Goal: Transaction & Acquisition: Purchase product/service

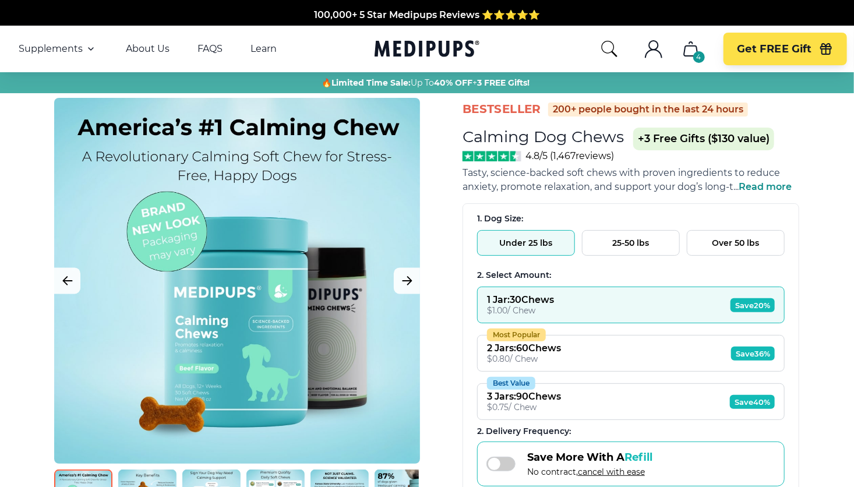
click at [741, 239] on button "Over 50 lbs" at bounding box center [736, 243] width 98 height 26
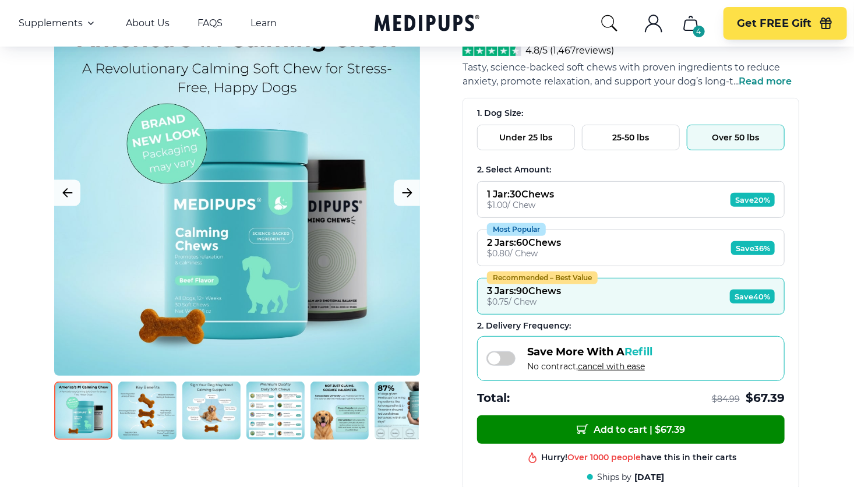
scroll to position [58, 0]
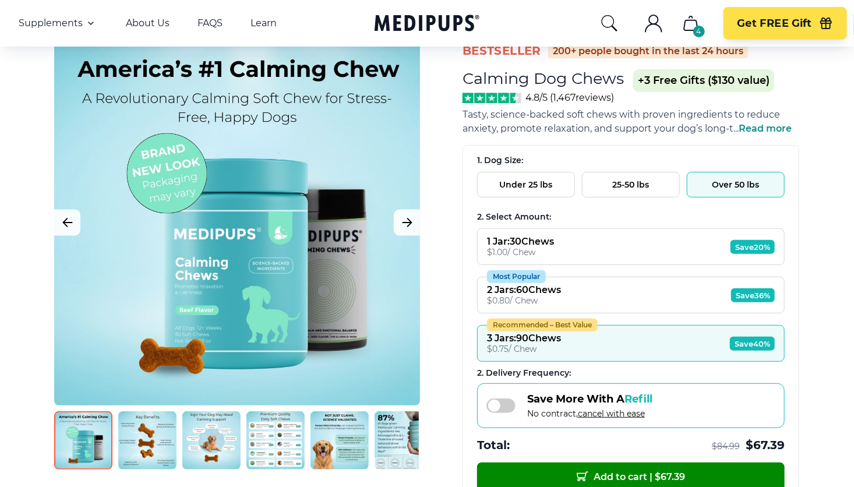
click at [765, 127] on span "Read more" at bounding box center [765, 128] width 53 height 11
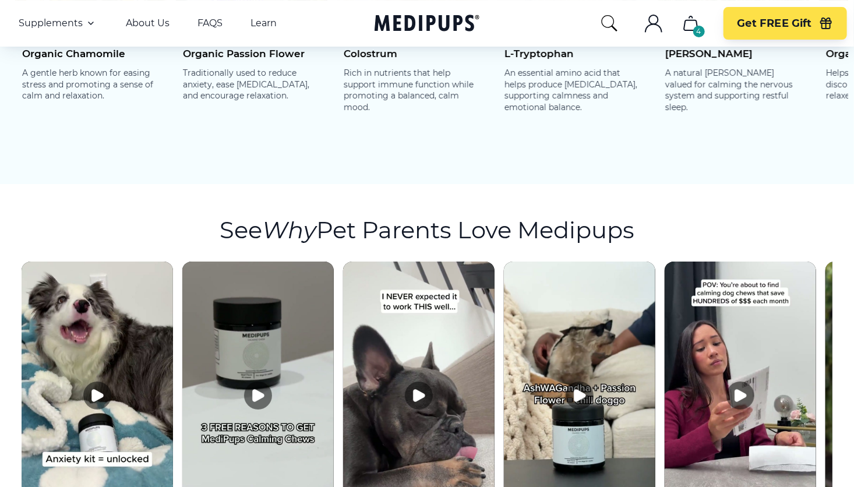
scroll to position [2038, 0]
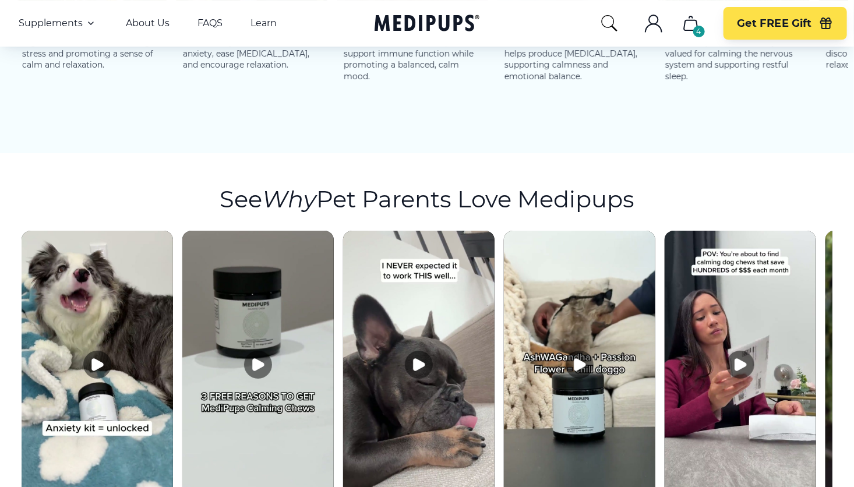
click at [253, 359] on icon "Play video" at bounding box center [258, 365] width 11 height 12
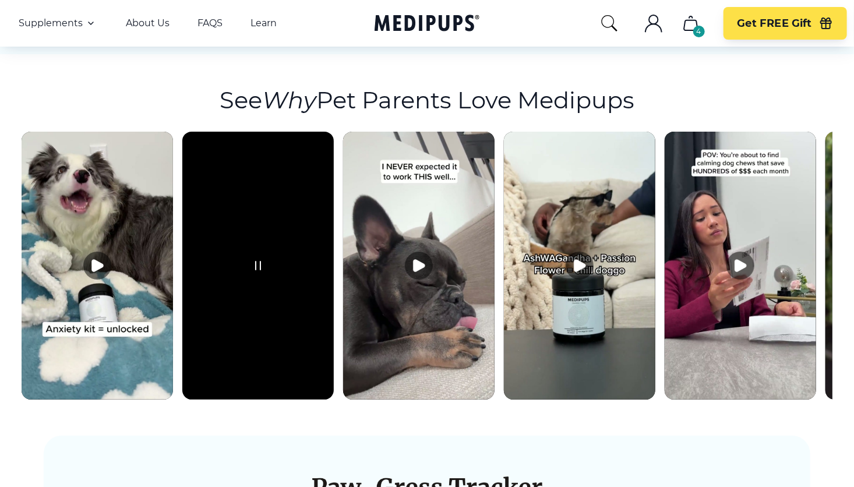
scroll to position [2155, 0]
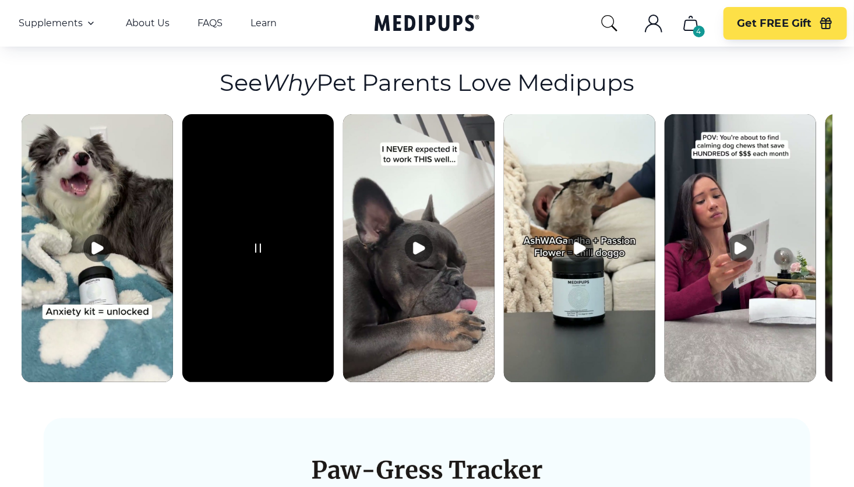
click at [311, 223] on video at bounding box center [257, 248] width 151 height 268
click at [253, 235] on button "Pause video" at bounding box center [258, 248] width 28 height 28
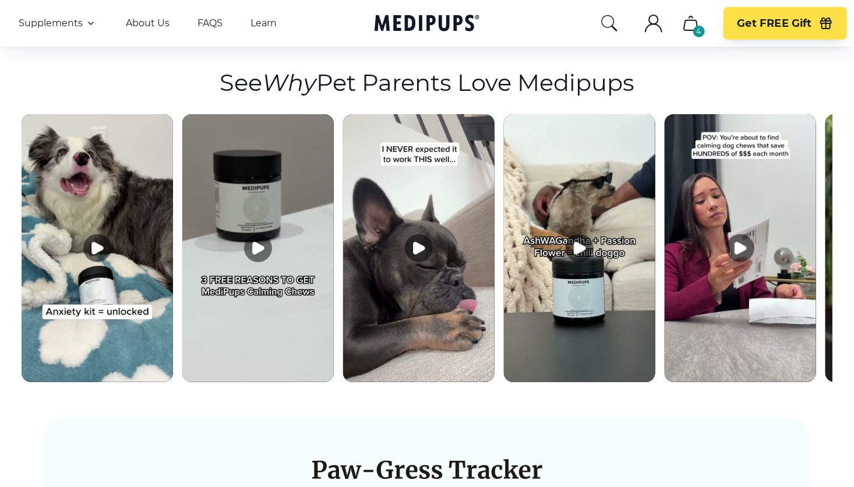
click at [414, 242] on icon "Play video" at bounding box center [419, 248] width 11 height 12
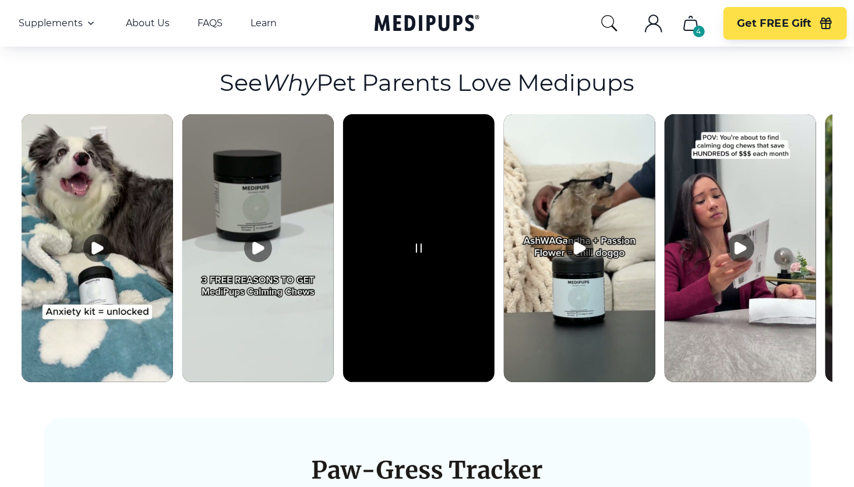
click at [430, 207] on video at bounding box center [418, 248] width 151 height 268
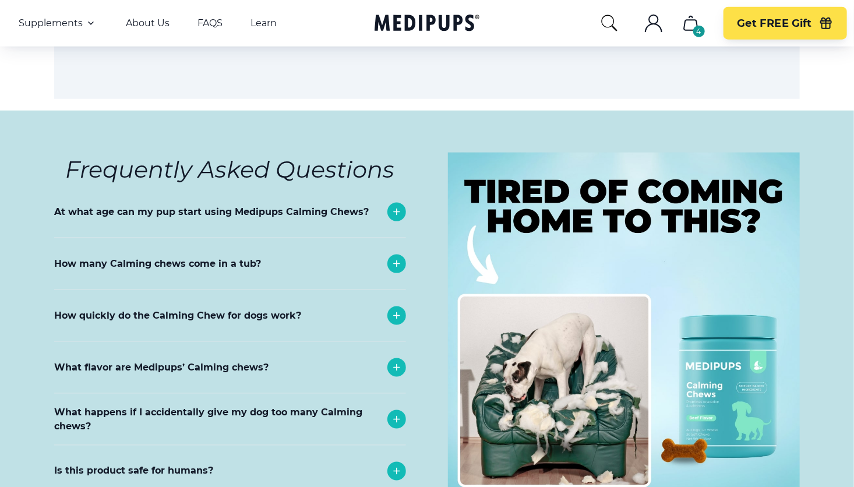
scroll to position [4951, 0]
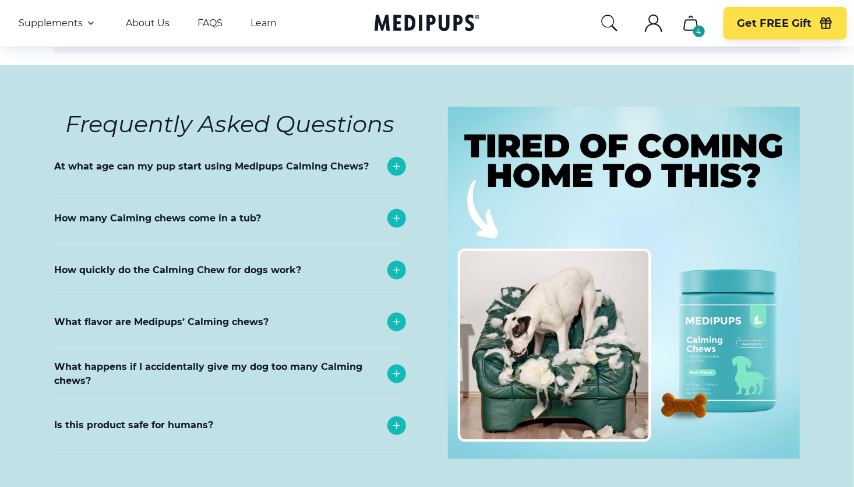
click at [397, 215] on icon at bounding box center [397, 218] width 6 height 6
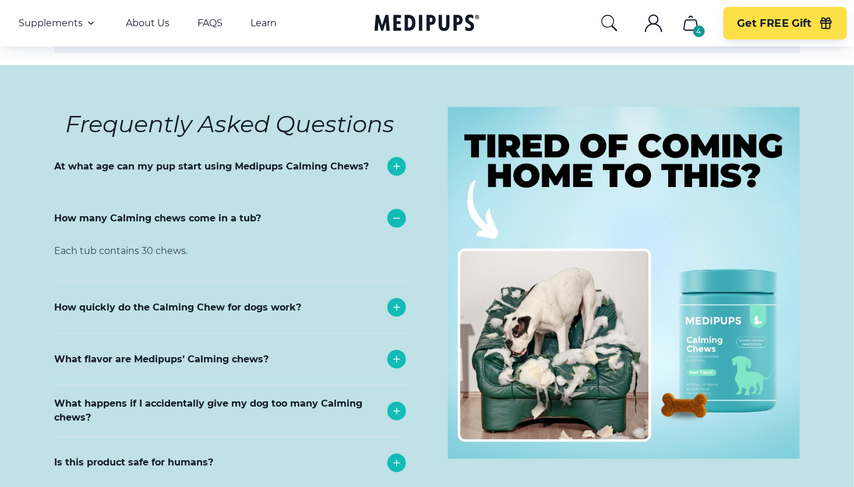
click at [397, 218] on icon at bounding box center [397, 218] width 6 height 0
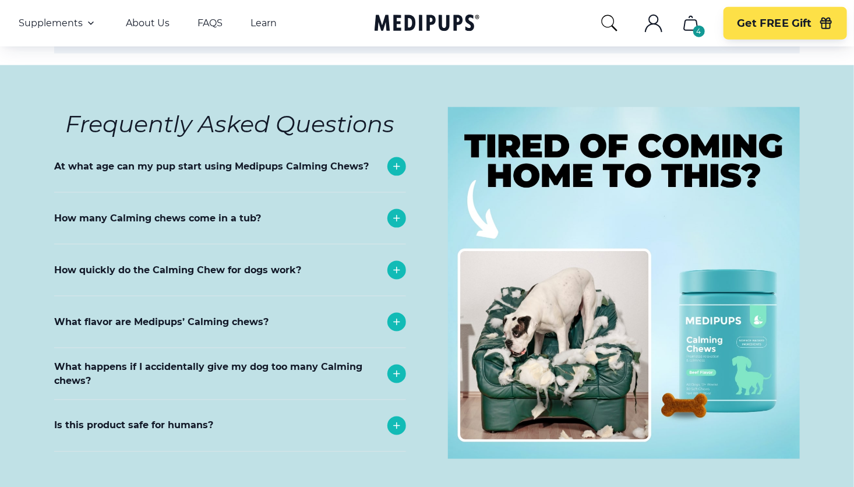
click at [400, 263] on icon at bounding box center [397, 270] width 14 height 14
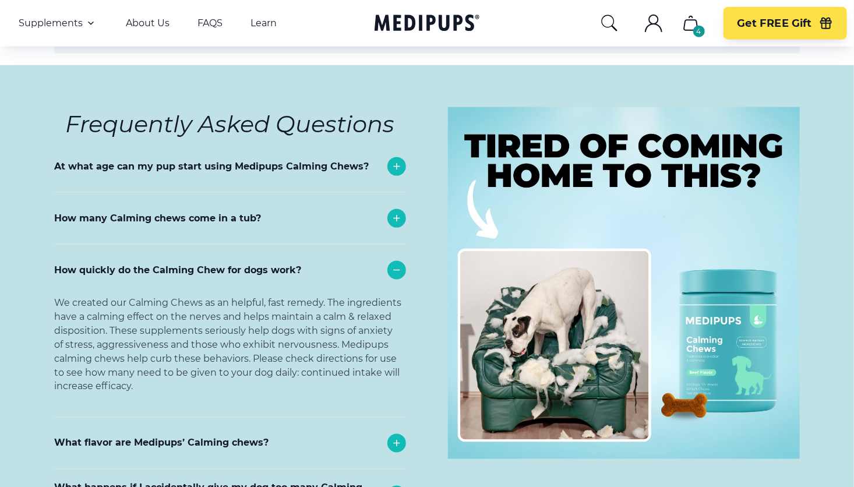
click at [400, 263] on icon at bounding box center [397, 270] width 14 height 14
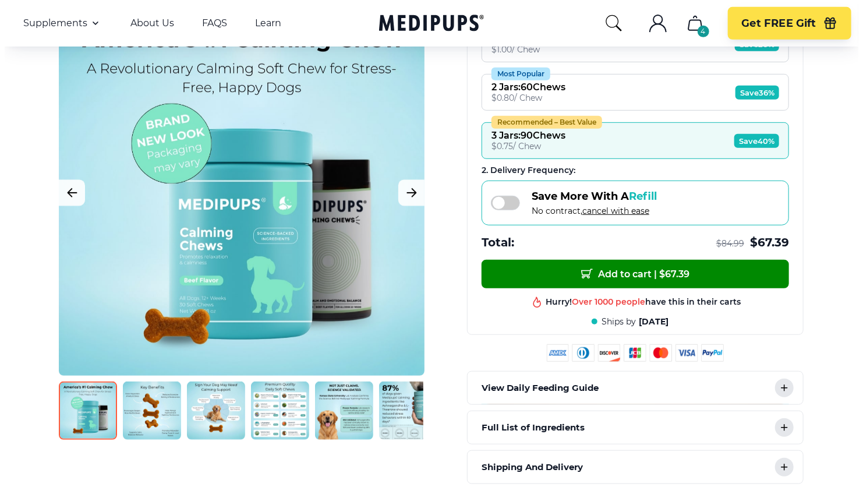
scroll to position [291, 0]
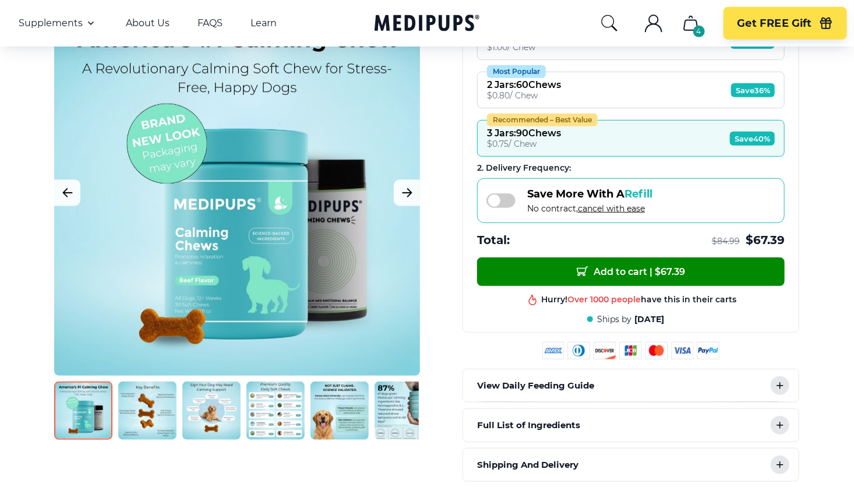
click at [81, 415] on img at bounding box center [83, 410] width 58 height 58
click at [411, 193] on icon "Next Image" at bounding box center [406, 193] width 9 height 8
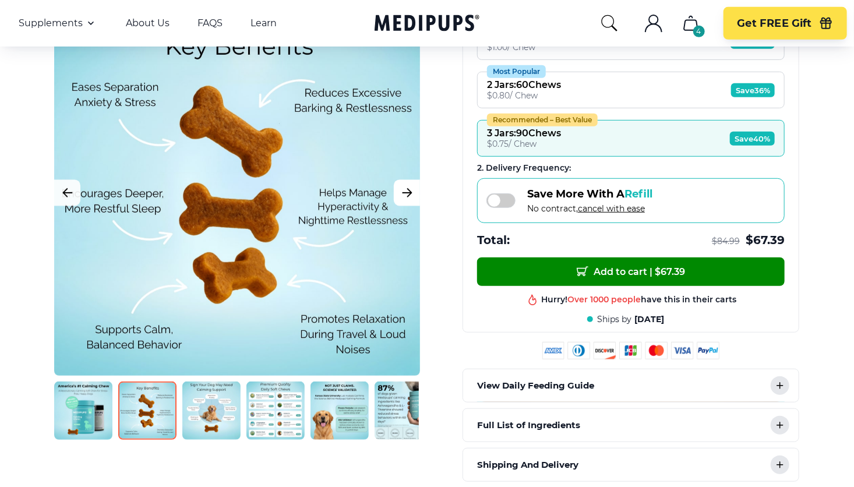
click at [411, 193] on icon "Next Image" at bounding box center [406, 193] width 9 height 8
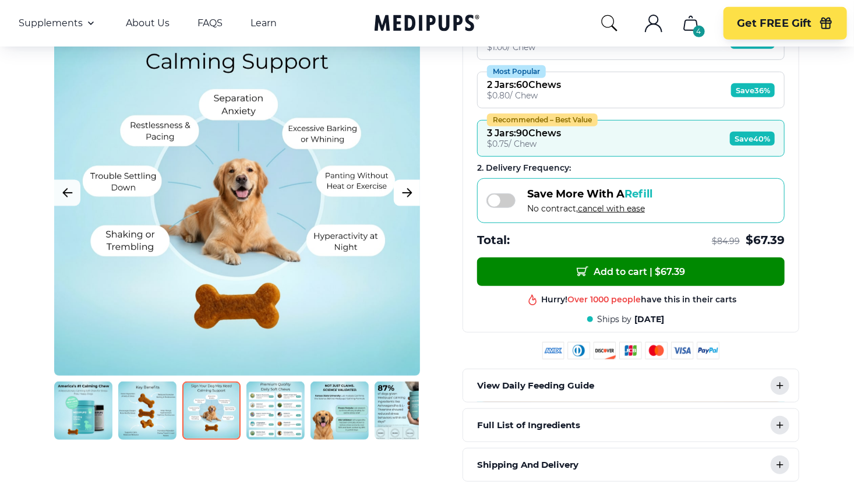
click at [411, 193] on icon "Next Image" at bounding box center [406, 193] width 9 height 8
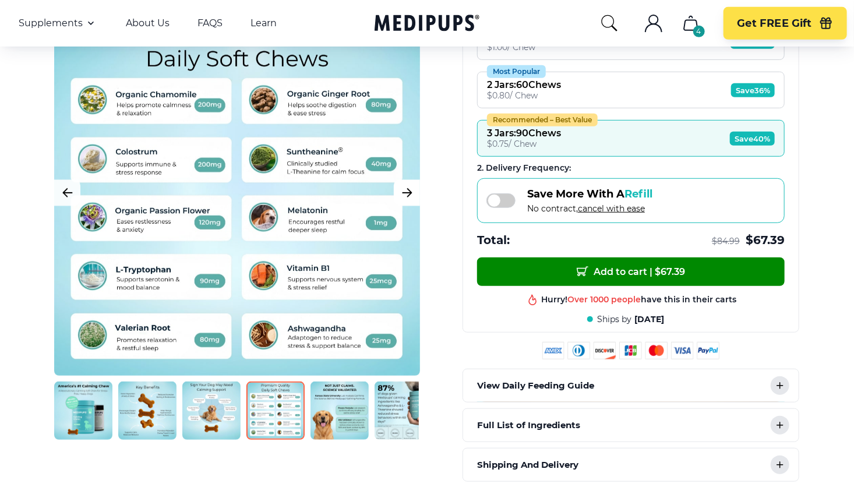
click at [411, 193] on icon "Next Image" at bounding box center [406, 193] width 9 height 8
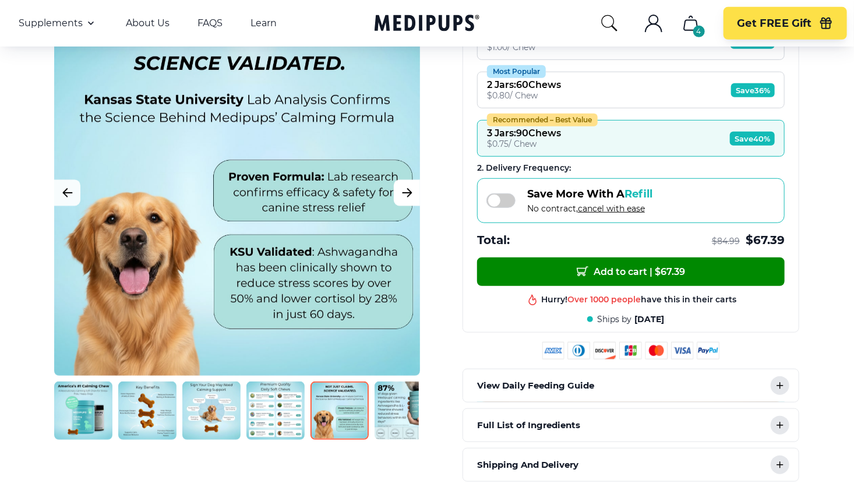
click at [411, 193] on icon "Next Image" at bounding box center [406, 193] width 9 height 8
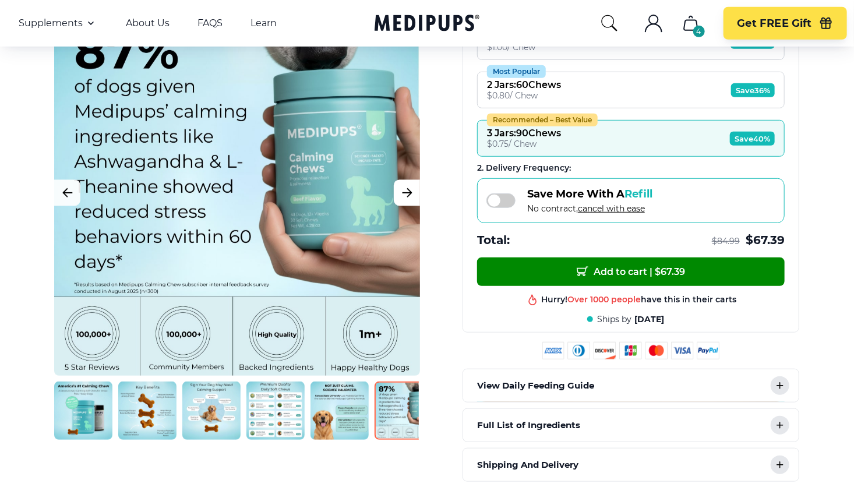
click at [411, 193] on icon "Next Image" at bounding box center [406, 193] width 9 height 8
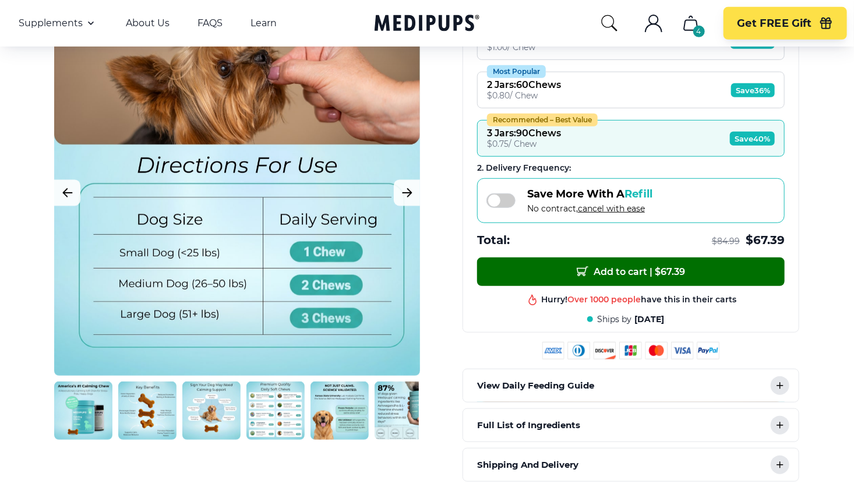
click at [634, 268] on span "Add to cart | $ 67.39" at bounding box center [631, 272] width 108 height 12
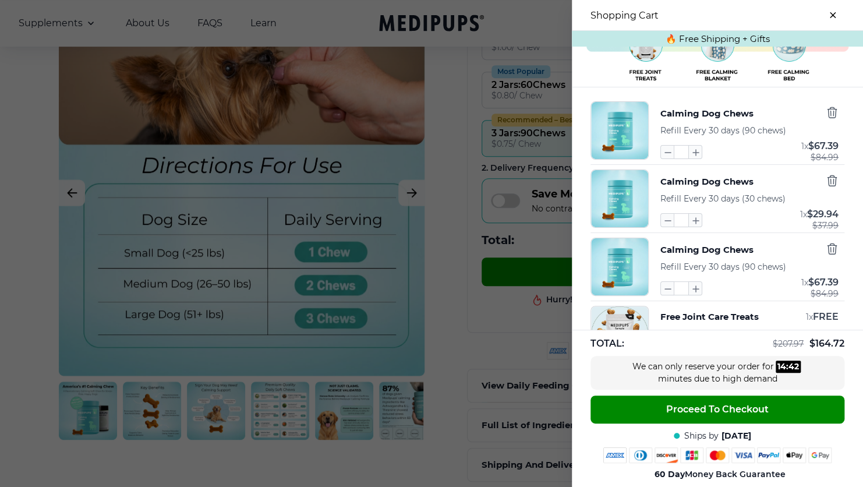
scroll to position [0, 0]
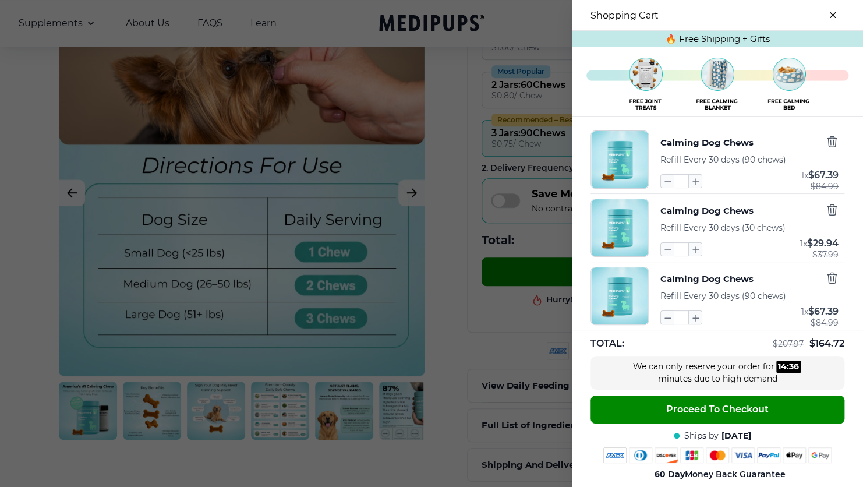
click at [831, 14] on icon "close-cart" at bounding box center [833, 15] width 5 height 5
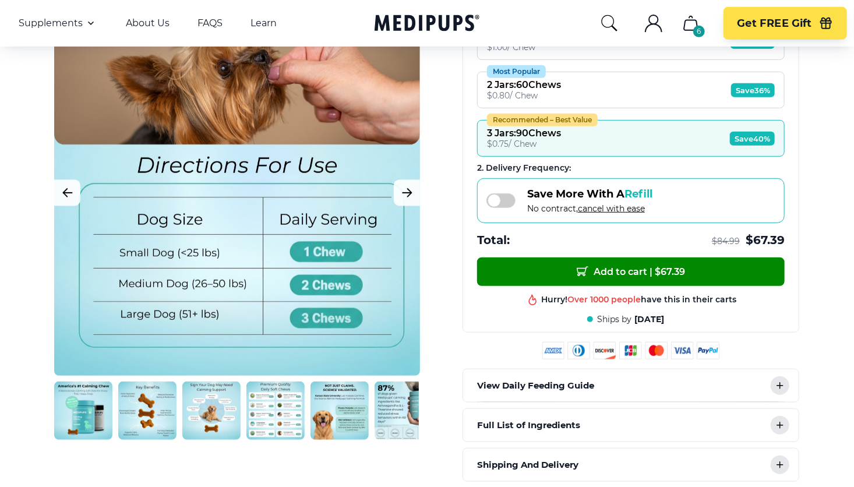
click at [682, 26] on icon "cart" at bounding box center [690, 23] width 19 height 19
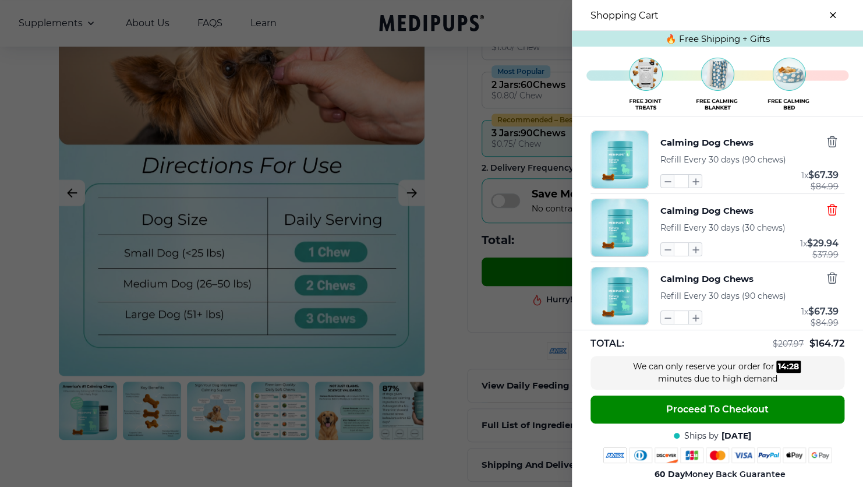
click at [826, 207] on icon "button" at bounding box center [832, 209] width 13 height 13
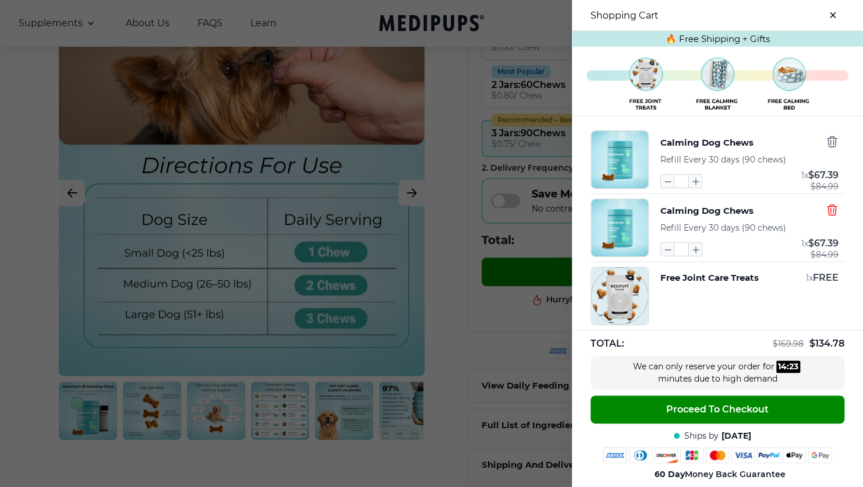
click at [826, 207] on icon "button" at bounding box center [832, 209] width 13 height 13
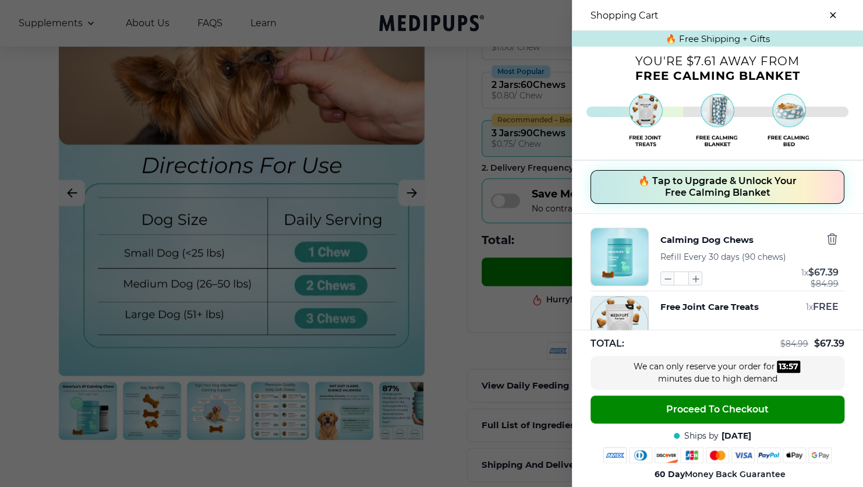
click at [821, 11] on button "close-cart" at bounding box center [832, 14] width 23 height 23
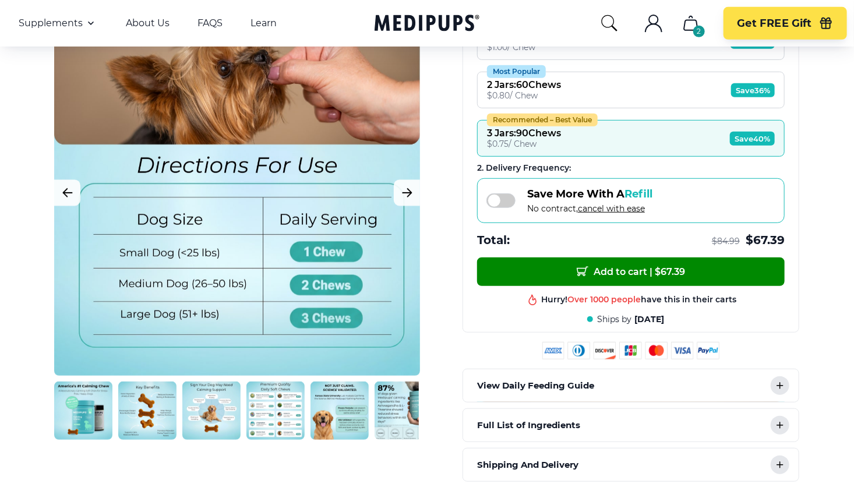
click at [485, 196] on div "Save More With A Refill No contract, cancel with ease" at bounding box center [631, 200] width 308 height 45
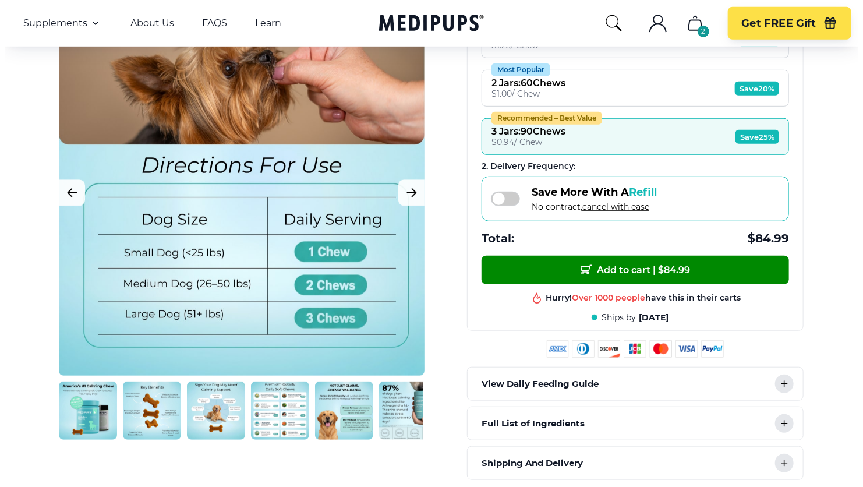
scroll to position [289, 0]
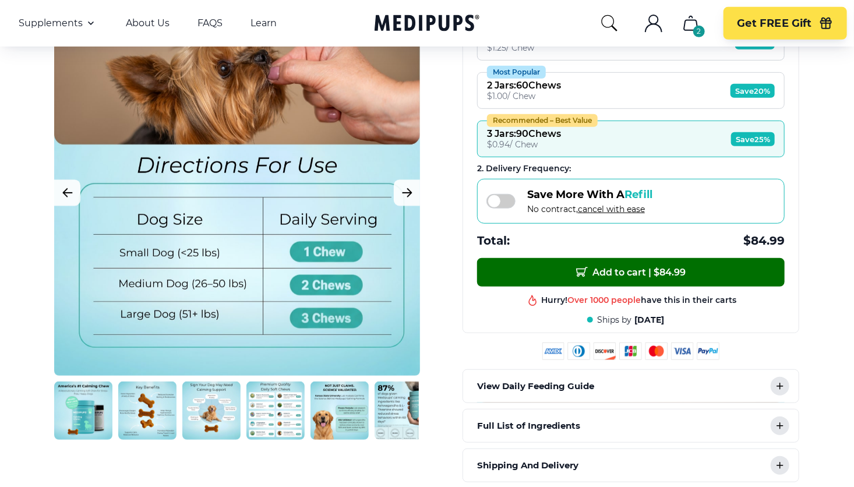
click at [664, 271] on span "Add to cart | $ 84.99" at bounding box center [631, 272] width 110 height 12
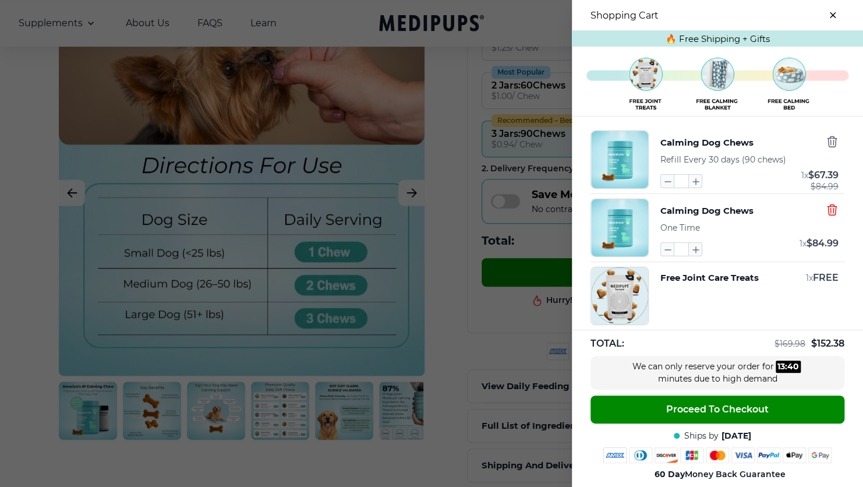
click at [828, 209] on icon "button" at bounding box center [832, 209] width 9 height 10
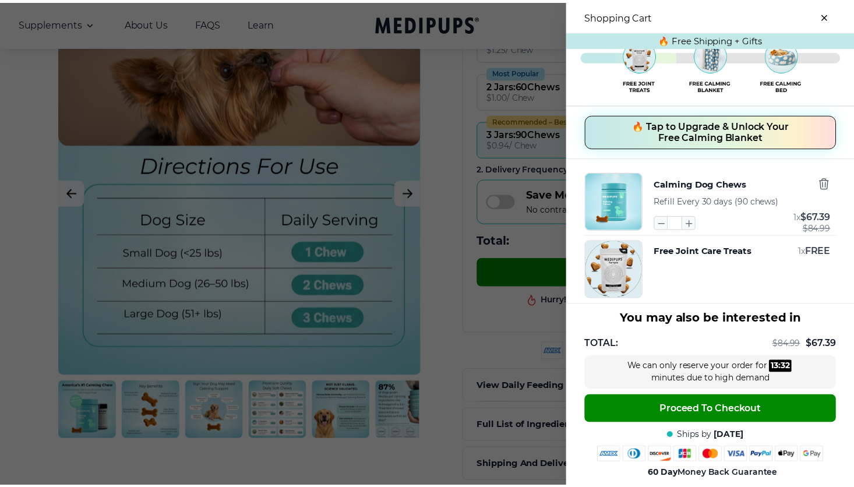
scroll to position [45, 0]
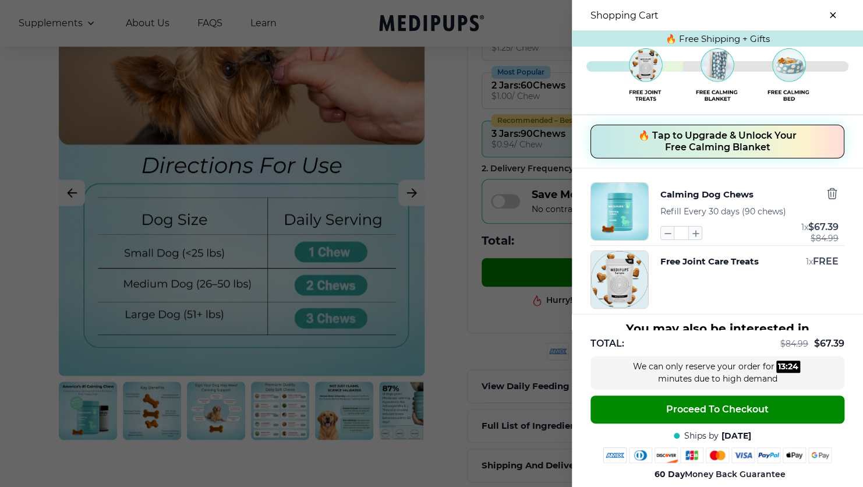
click at [830, 14] on icon "close-cart" at bounding box center [833, 15] width 6 height 6
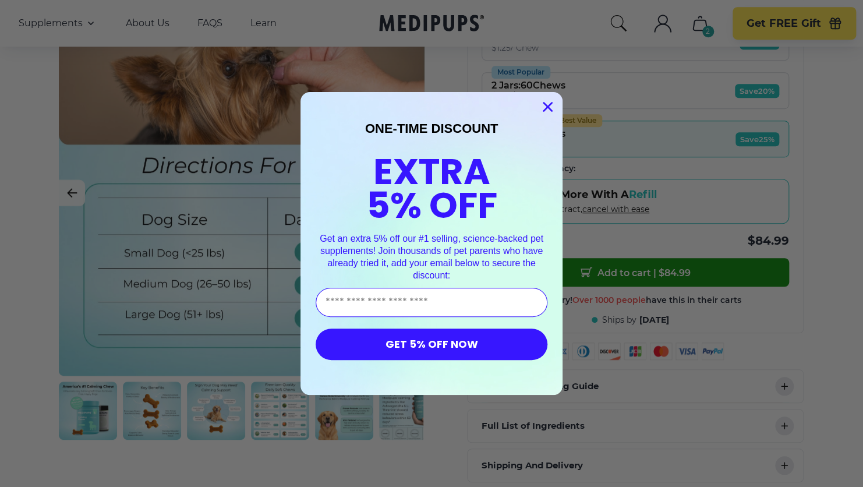
click at [544, 105] on icon "Close dialog" at bounding box center [548, 107] width 8 height 8
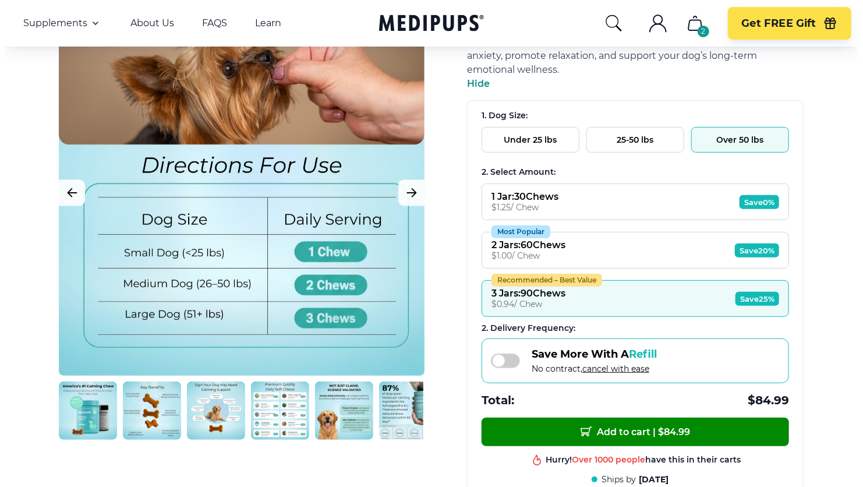
scroll to position [0, 0]
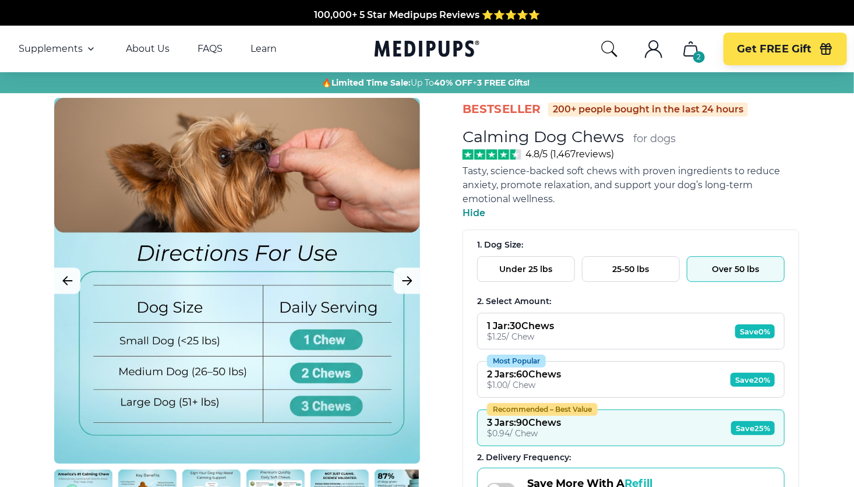
click at [685, 49] on icon "cart" at bounding box center [690, 49] width 13 height 14
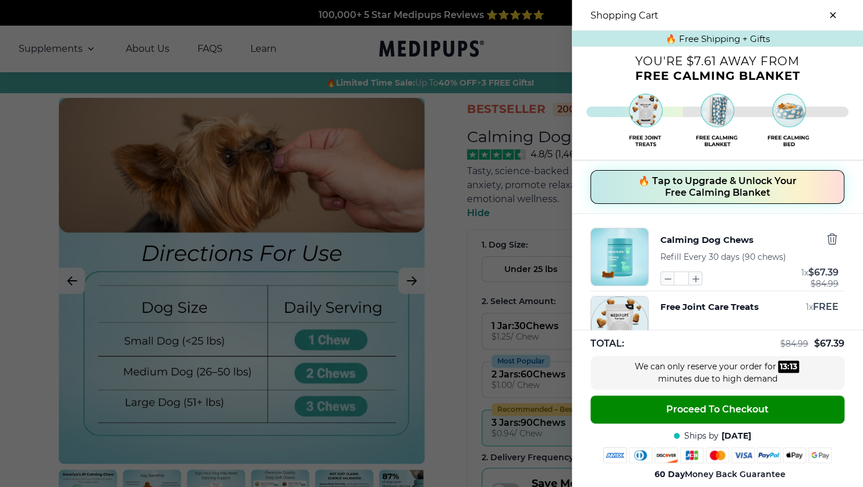
click at [826, 237] on icon "button" at bounding box center [832, 238] width 13 height 13
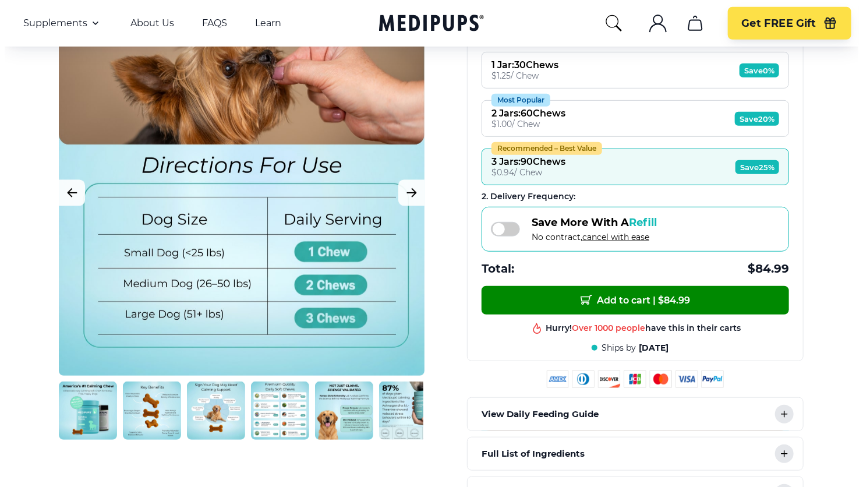
scroll to position [291, 0]
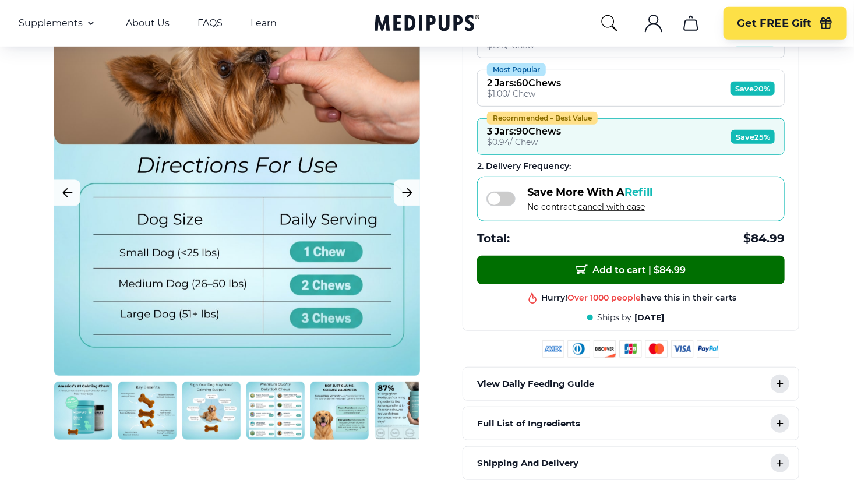
click at [666, 266] on span "Add to cart | $ 84.99" at bounding box center [631, 270] width 110 height 12
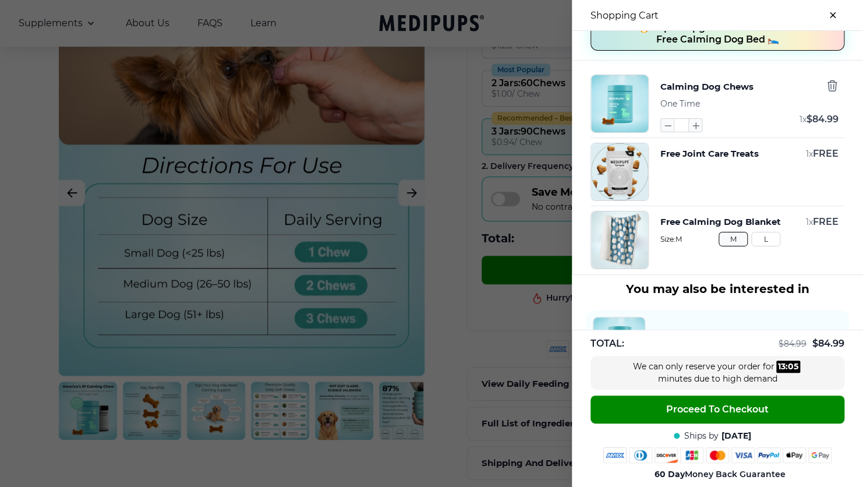
scroll to position [175, 0]
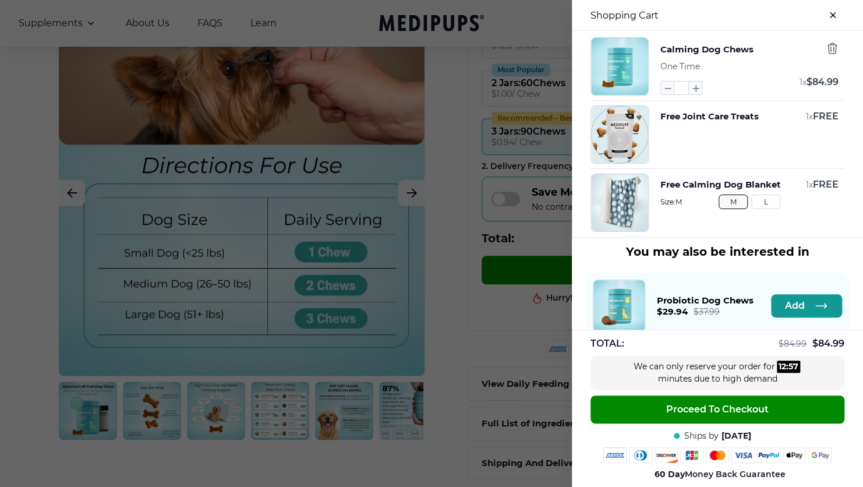
click at [753, 202] on button "L" at bounding box center [765, 202] width 29 height 15
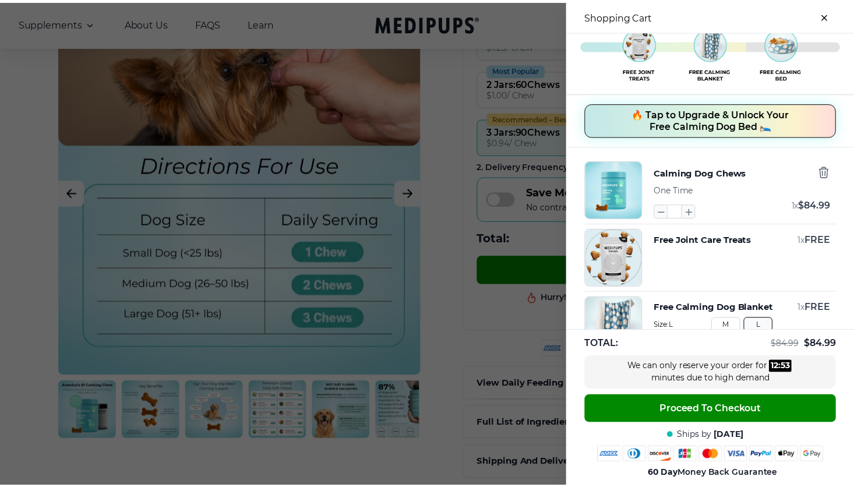
scroll to position [0, 0]
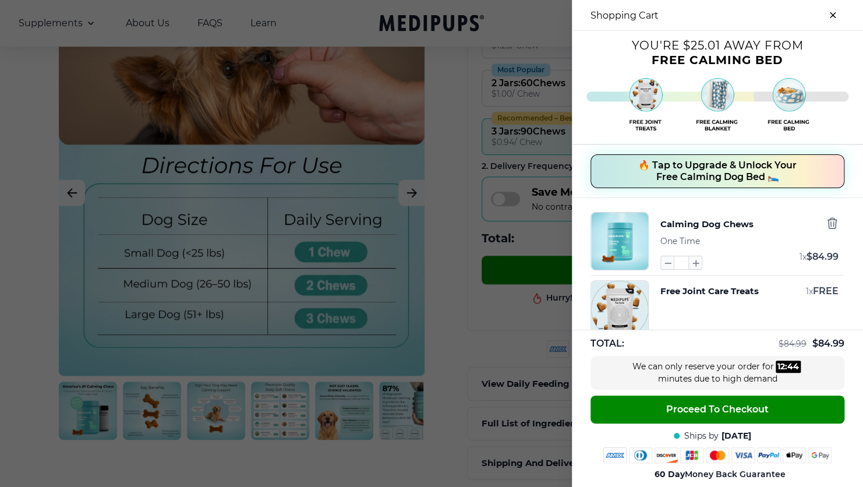
click at [608, 245] on img "button" at bounding box center [619, 241] width 57 height 57
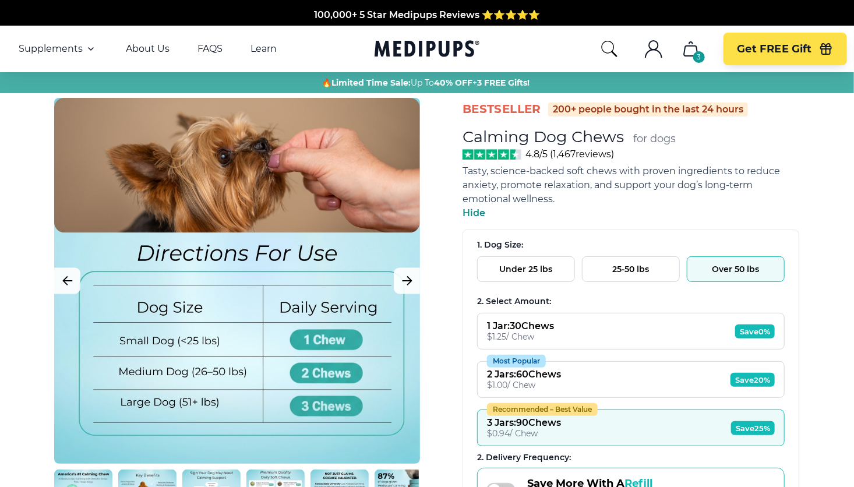
click at [691, 52] on icon "cart" at bounding box center [690, 49] width 19 height 19
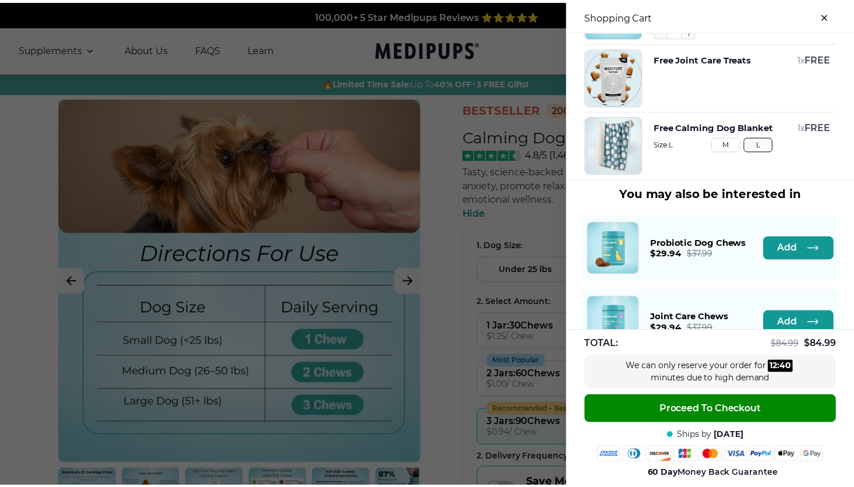
scroll to position [58, 0]
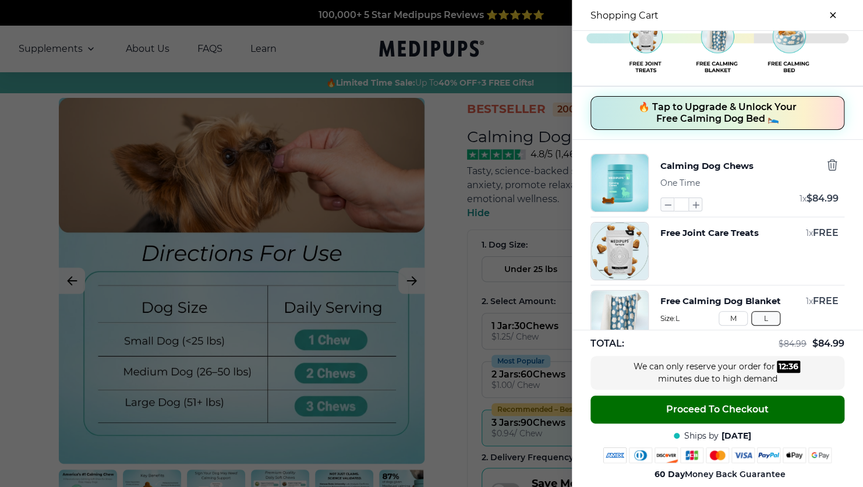
click at [701, 408] on span "Proceed To Checkout" at bounding box center [717, 410] width 103 height 12
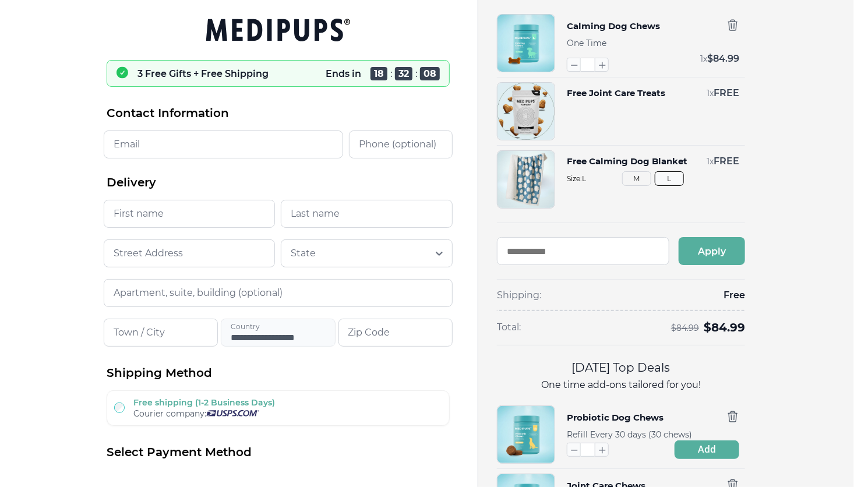
click at [154, 142] on input "Email" at bounding box center [223, 144] width 239 height 28
type input "**********"
type input "******"
type input "*****"
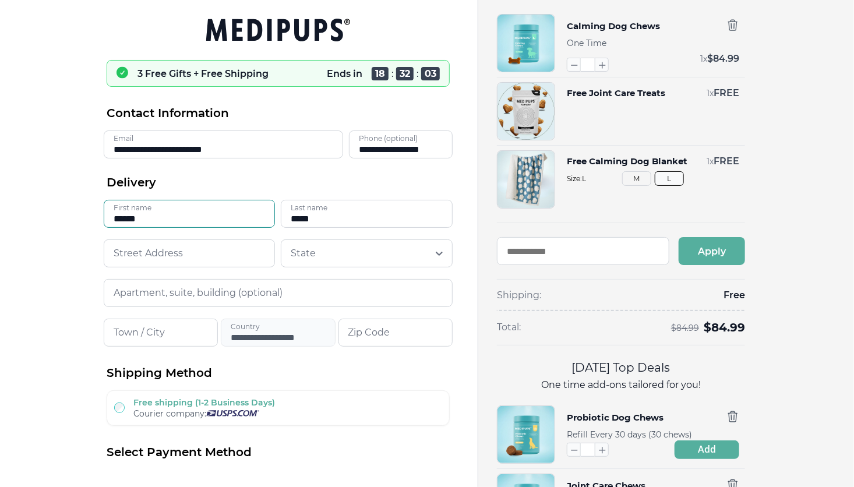
drag, startPoint x: 141, startPoint y: 217, endPoint x: 83, endPoint y: 221, distance: 57.8
type input "*****"
click at [137, 252] on input at bounding box center [190, 253] width 172 height 28
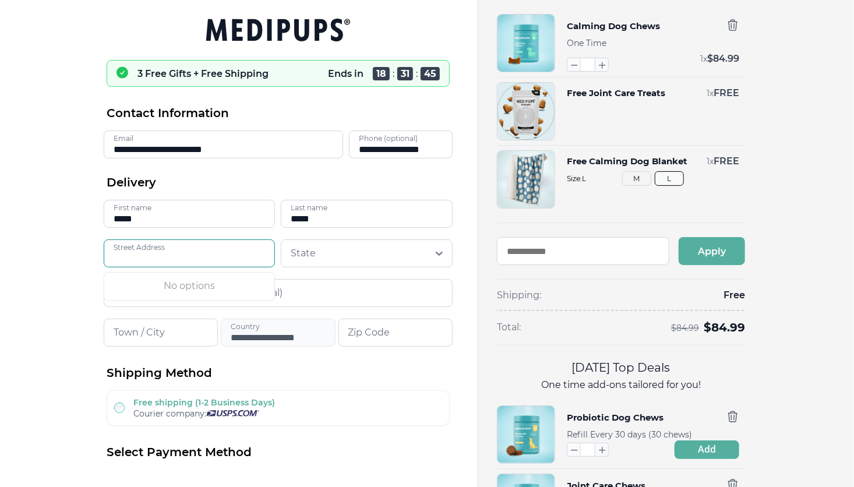
type input "**********"
type input "******"
type input "*****"
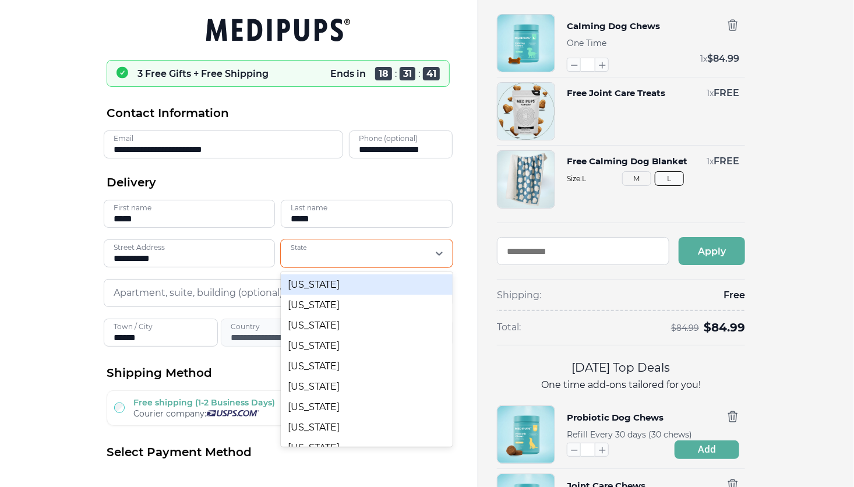
click at [350, 256] on div at bounding box center [359, 253] width 137 height 23
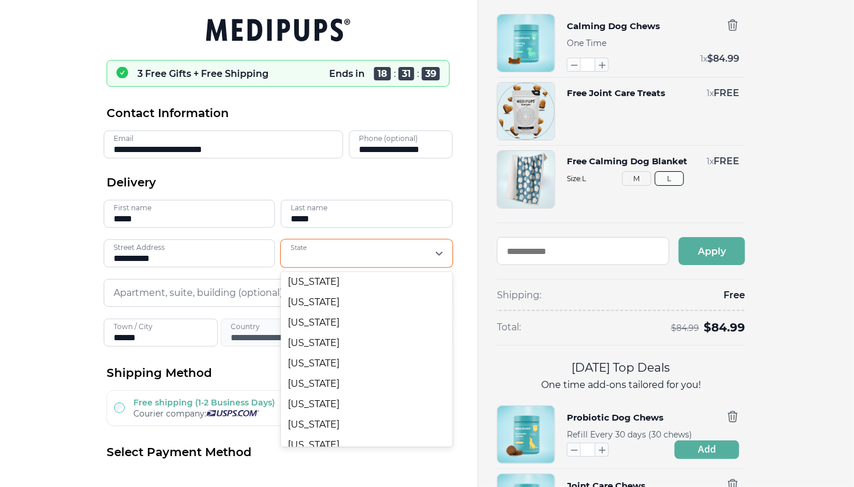
scroll to position [957, 0]
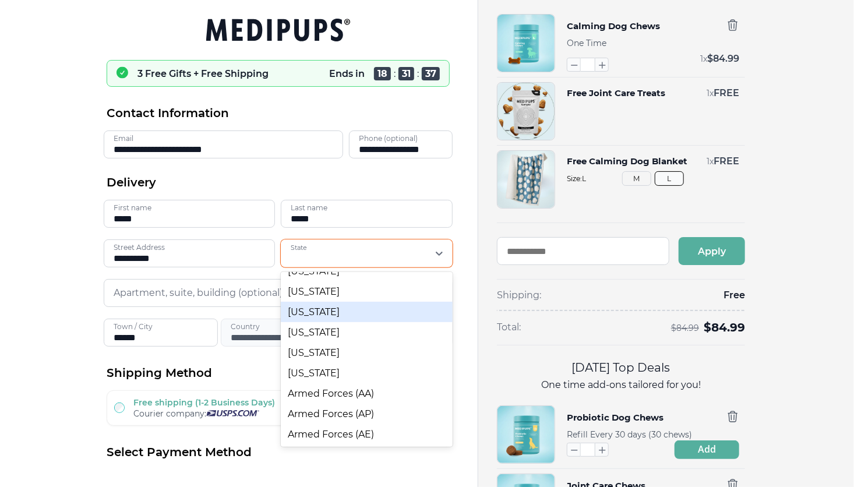
click at [381, 316] on div "[US_STATE]" at bounding box center [367, 312] width 172 height 20
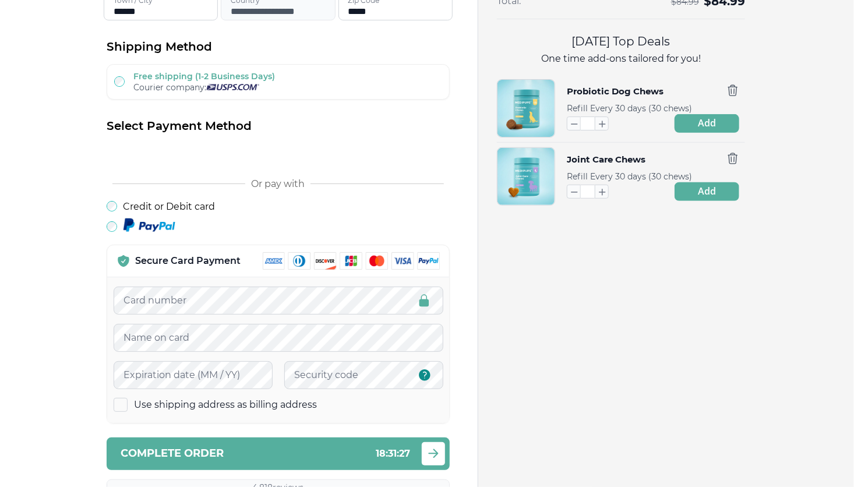
scroll to position [349, 0]
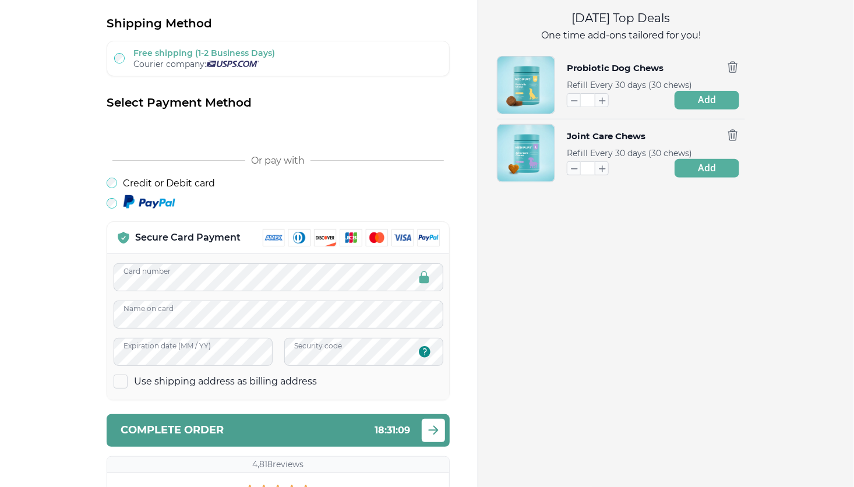
click at [214, 427] on span "Complete order" at bounding box center [172, 430] width 103 height 11
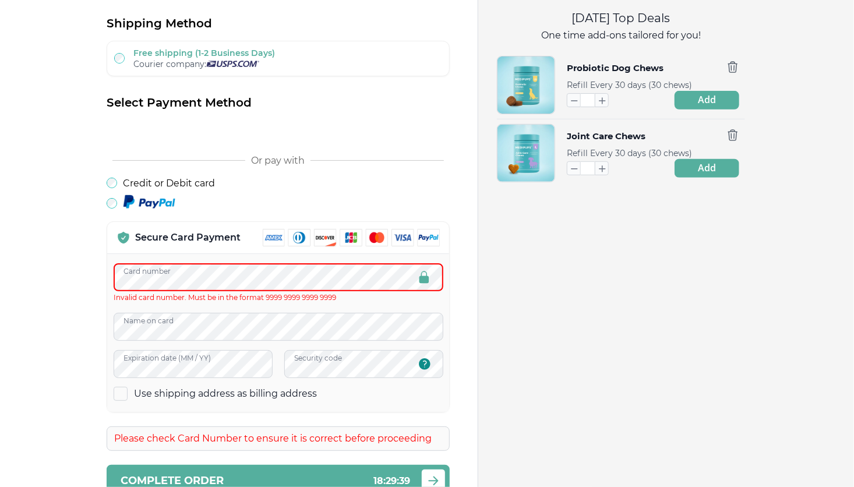
click at [38, 328] on div "**********" at bounding box center [427, 289] width 854 height 1276
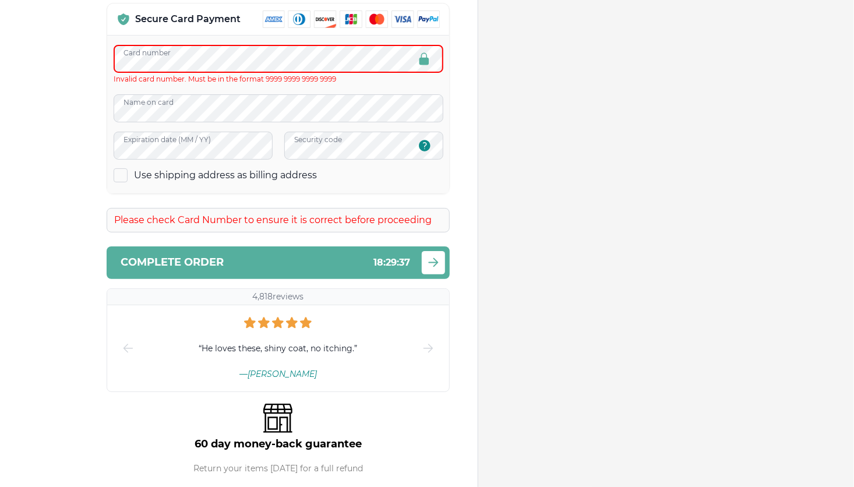
scroll to position [582, 0]
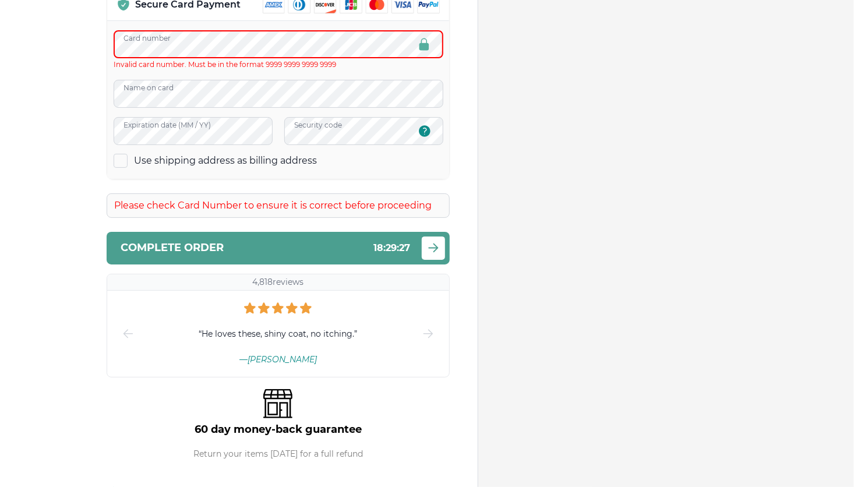
click at [238, 248] on div "Complete order 18 : 29 : 27" at bounding box center [265, 247] width 289 height 11
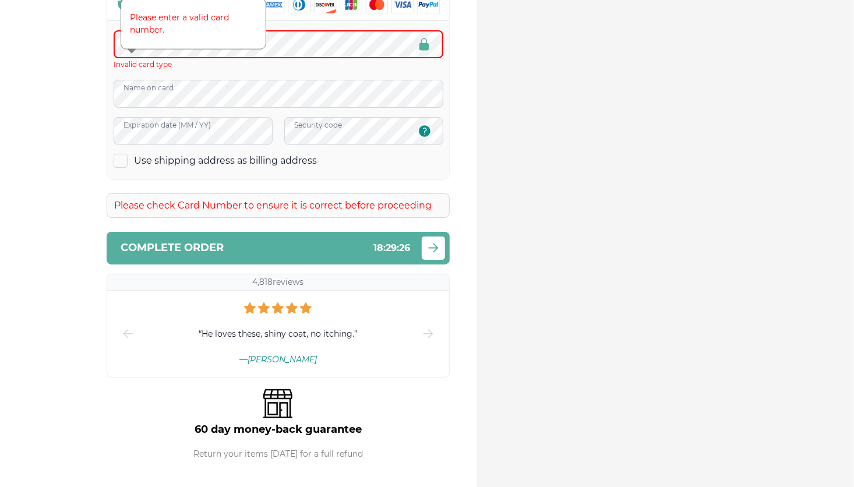
click at [66, 191] on div "**********" at bounding box center [427, 56] width 854 height 1276
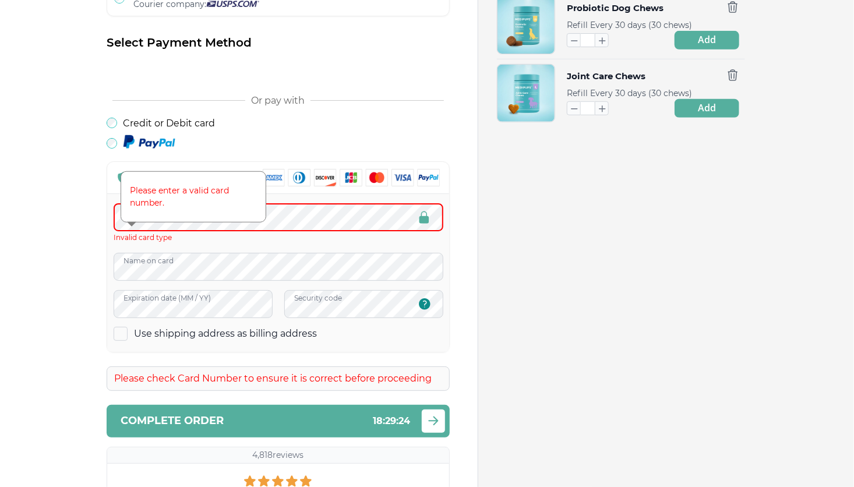
scroll to position [408, 0]
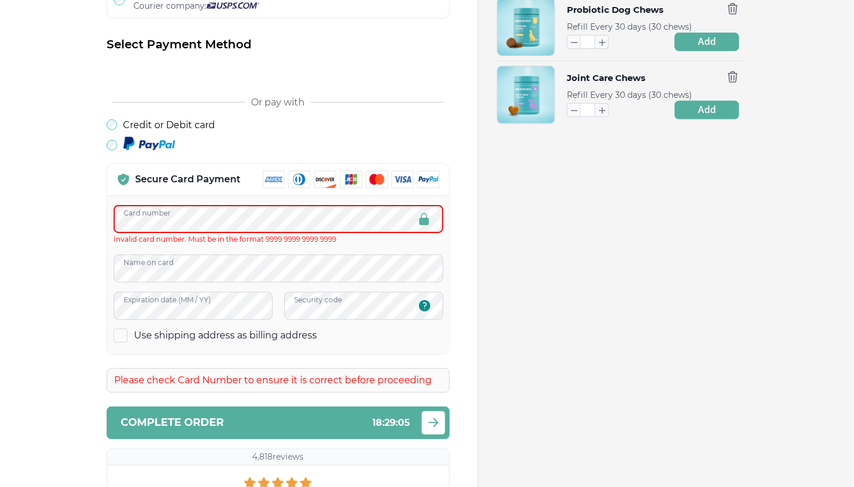
click at [43, 254] on div "**********" at bounding box center [427, 230] width 854 height 1276
click at [52, 240] on div "**********" at bounding box center [427, 230] width 854 height 1276
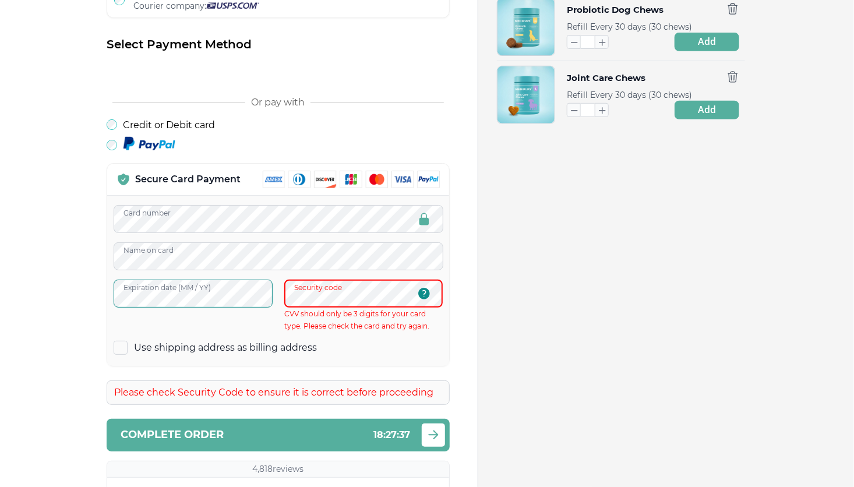
click at [108, 296] on div "Card number Name on card Expiration date (MM / YY) Security code CVV should onl…" at bounding box center [278, 280] width 342 height 171
click at [270, 298] on div "Expiration date (MM / YY) Security code CVV should only be 3 digits for your ca…" at bounding box center [278, 306] width 329 height 52
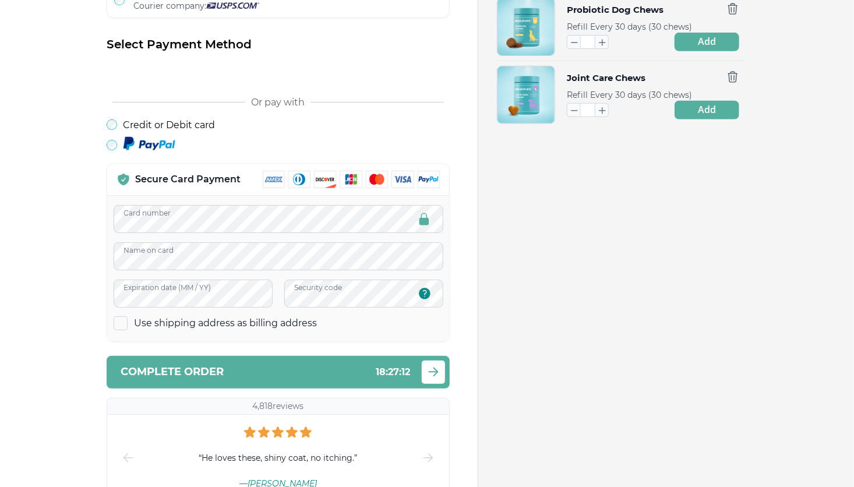
click at [52, 327] on div "**********" at bounding box center [427, 204] width 854 height 1225
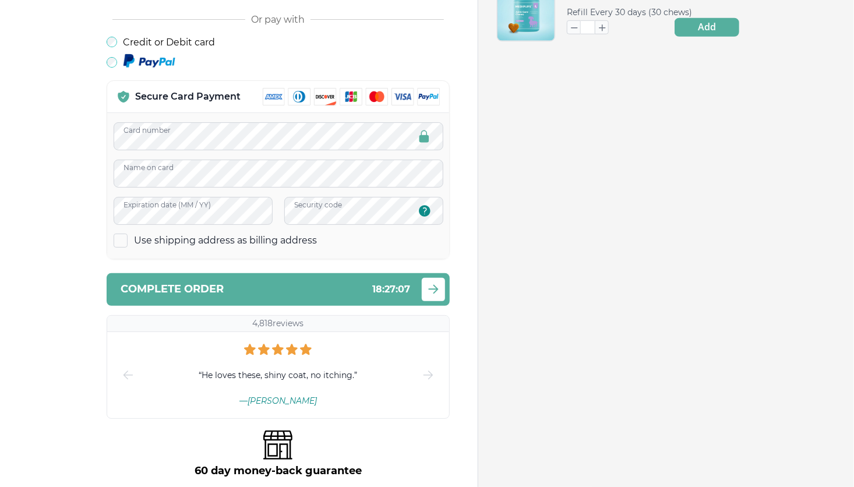
scroll to position [524, 0]
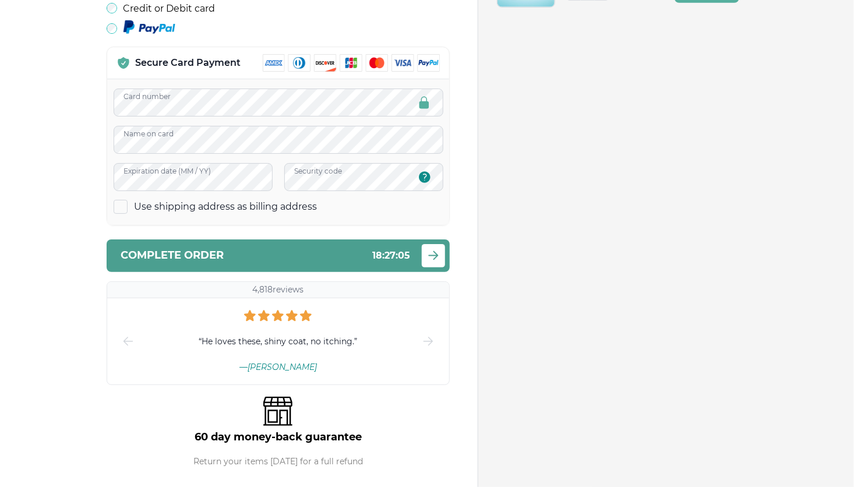
click at [206, 257] on span "Complete order" at bounding box center [172, 255] width 103 height 11
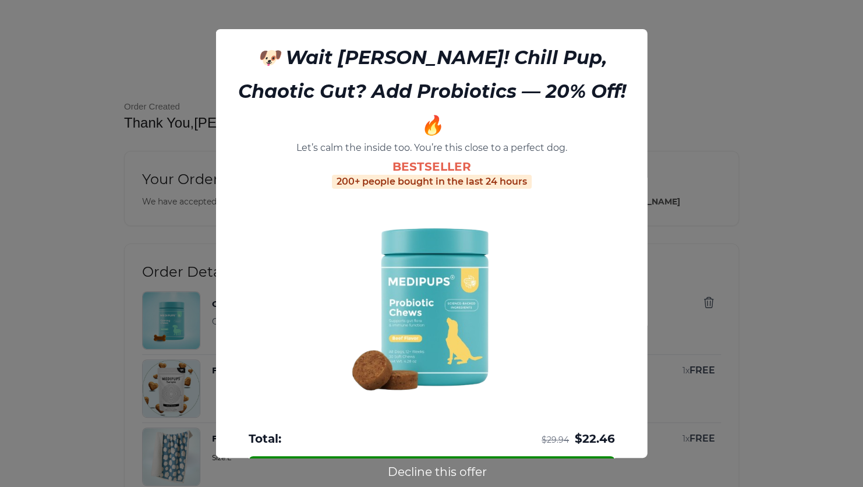
click at [448, 471] on button "Decline this offer" at bounding box center [437, 471] width 106 height 15
